Goal: Transaction & Acquisition: Purchase product/service

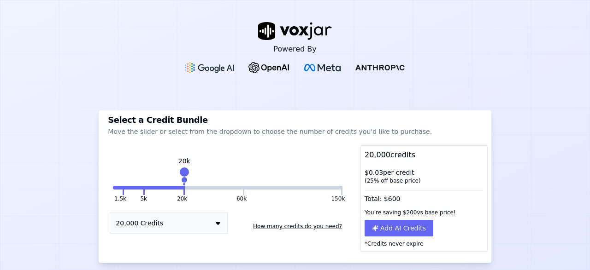
scroll to position [28, 0]
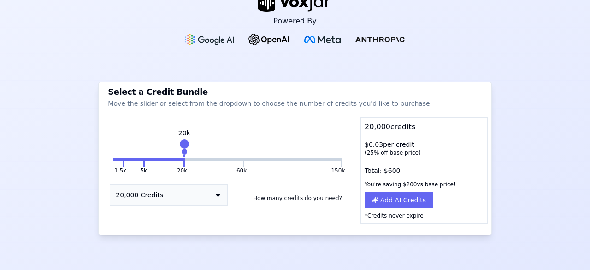
click at [152, 198] on button "20,000 Credits" at bounding box center [169, 195] width 118 height 21
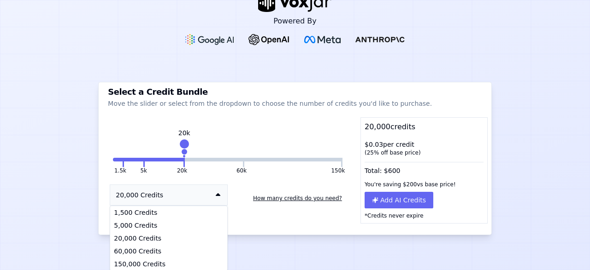
click at [182, 139] on div "1.5k 5k 20k 60k 150k 20k 20,000 Credits 1,500 Credits 5,000 Credits 20,000 Cred…" at bounding box center [227, 180] width 251 height 88
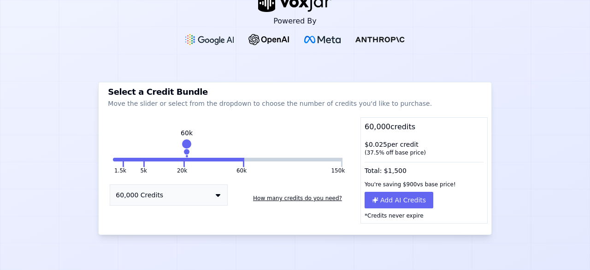
drag, startPoint x: 176, startPoint y: 146, endPoint x: 182, endPoint y: 147, distance: 6.1
click at [182, 147] on div at bounding box center [186, 144] width 13 height 13
drag, startPoint x: 242, startPoint y: 144, endPoint x: 195, endPoint y: 145, distance: 47.0
click at [195, 145] on div "1.5k 5k 20k 60k 150k 60k 60,000 Credits How many credits do you need?" at bounding box center [227, 180] width 251 height 88
drag, startPoint x: 236, startPoint y: 142, endPoint x: 171, endPoint y: 138, distance: 65.1
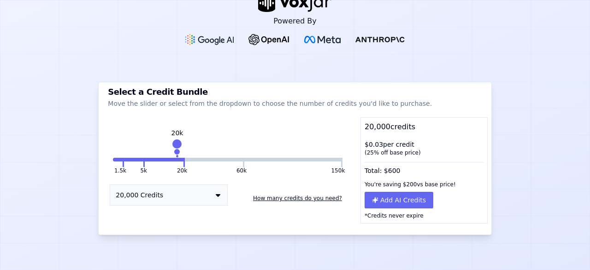
click at [171, 138] on div "1.5k 5k 20k 60k 150k 20k 20,000 Credits How many credits do you need?" at bounding box center [227, 180] width 251 height 88
drag, startPoint x: 354, startPoint y: 145, endPoint x: 388, endPoint y: 148, distance: 34.2
click at [388, 148] on div "$ 0.03 per credit ( 25 % off base price)" at bounding box center [424, 148] width 126 height 24
click at [489, 127] on div "Powered By Select a Credit Bundle Move the slider or select from the dropdown t…" at bounding box center [295, 135] width 590 height 270
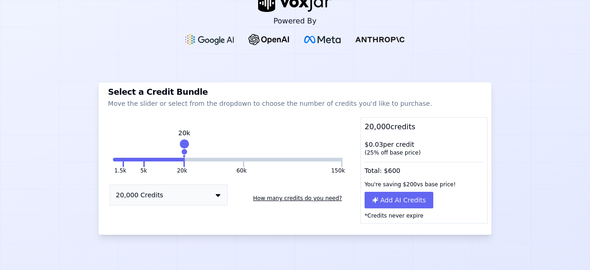
scroll to position [0, 0]
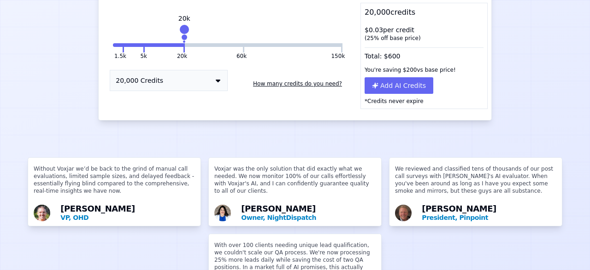
scroll to position [205, 0]
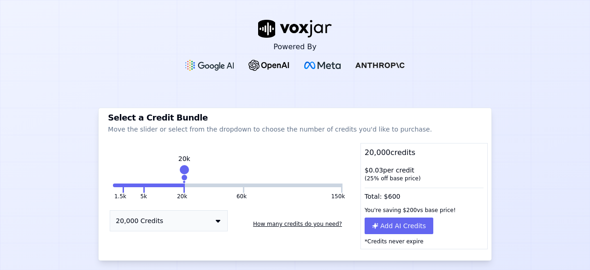
click at [175, 89] on div "Powered By" at bounding box center [295, 45] width 590 height 95
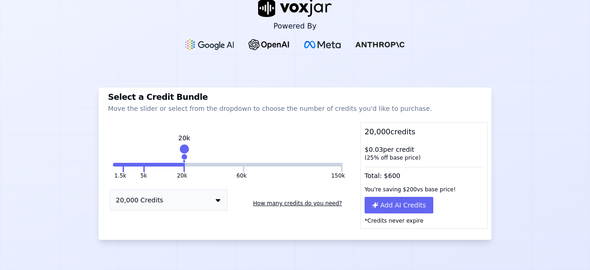
scroll to position [0, 0]
